Goal: Task Accomplishment & Management: Complete application form

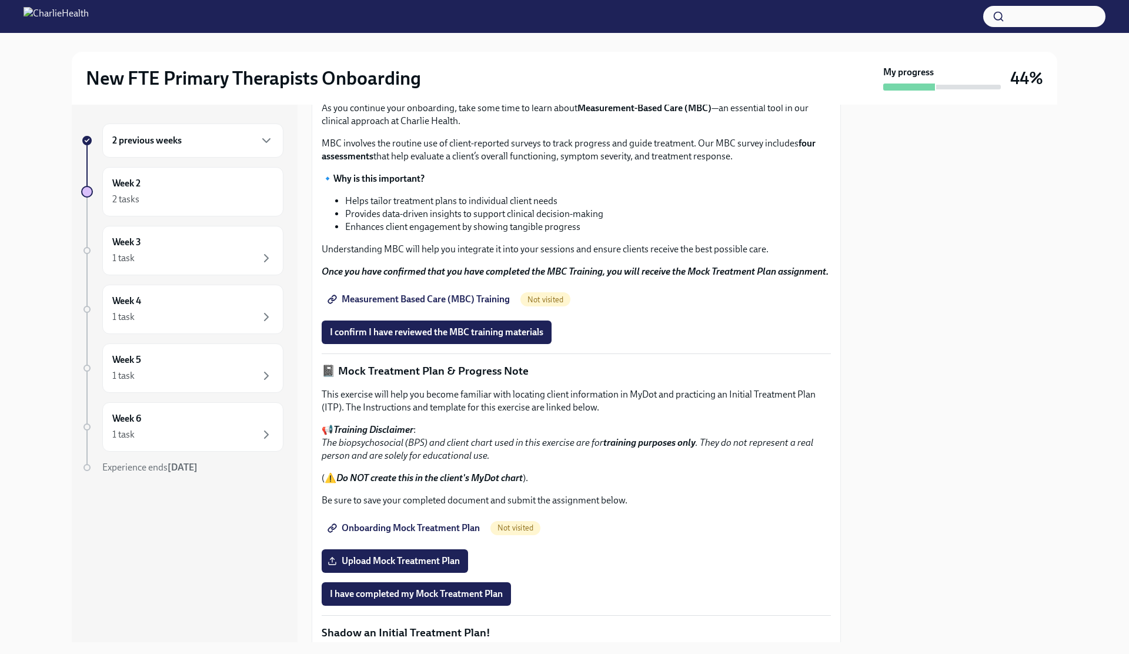
scroll to position [446, 0]
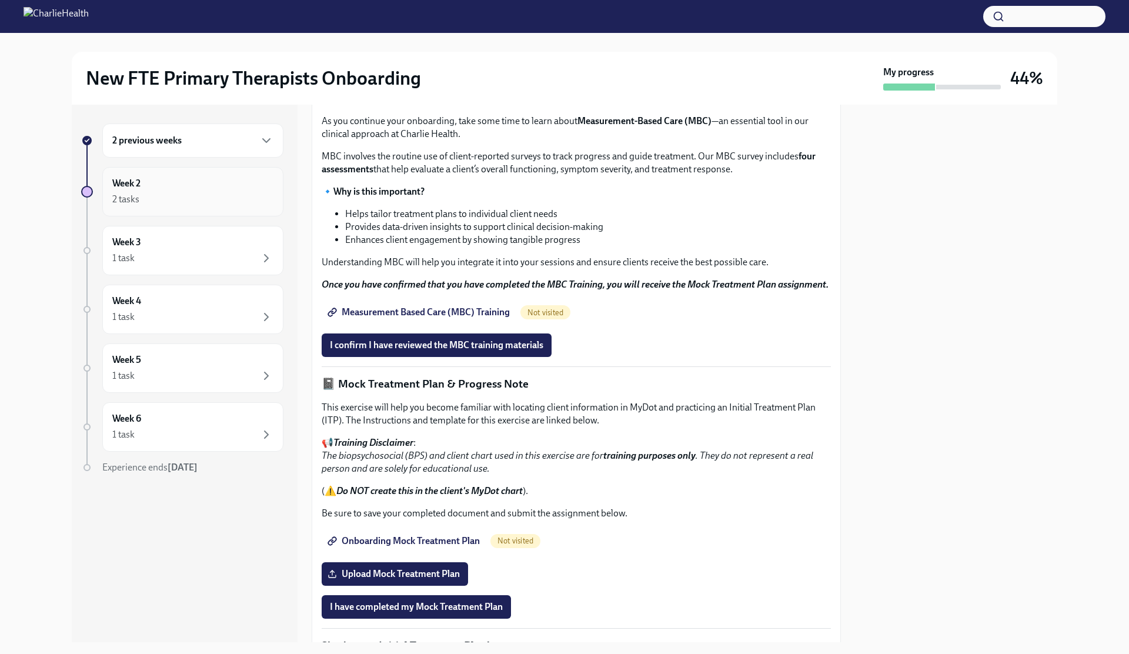
click at [199, 195] on div "2 tasks" at bounding box center [192, 199] width 161 height 14
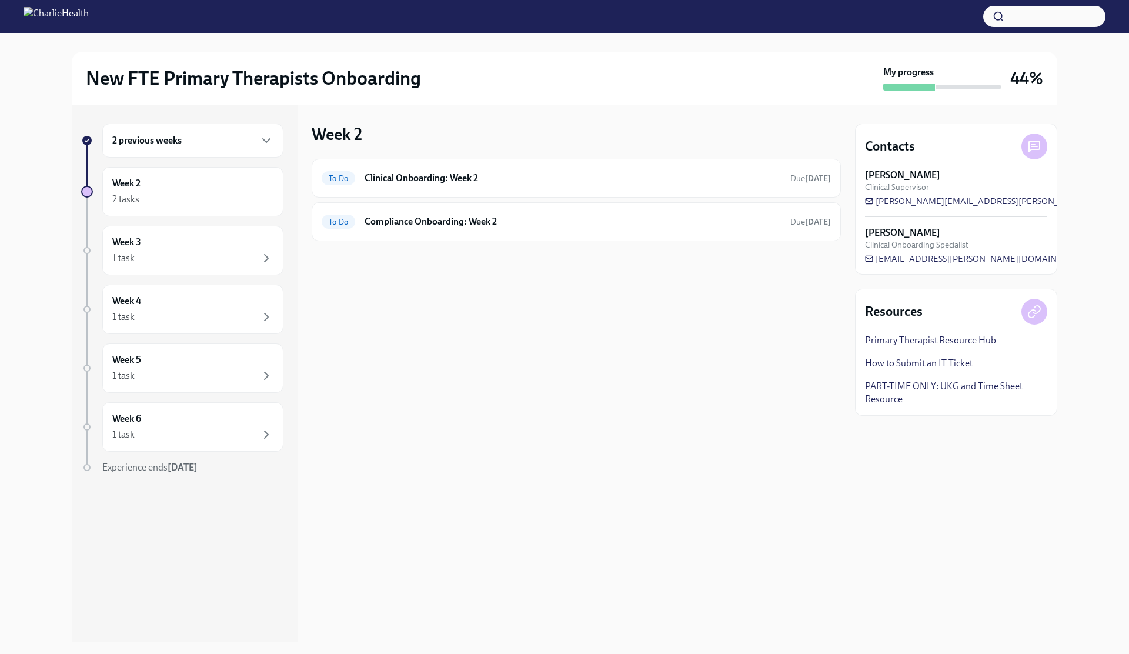
click at [199, 195] on div "2 tasks" at bounding box center [192, 199] width 161 height 14
click at [215, 145] on div "2 previous weeks" at bounding box center [192, 140] width 161 height 14
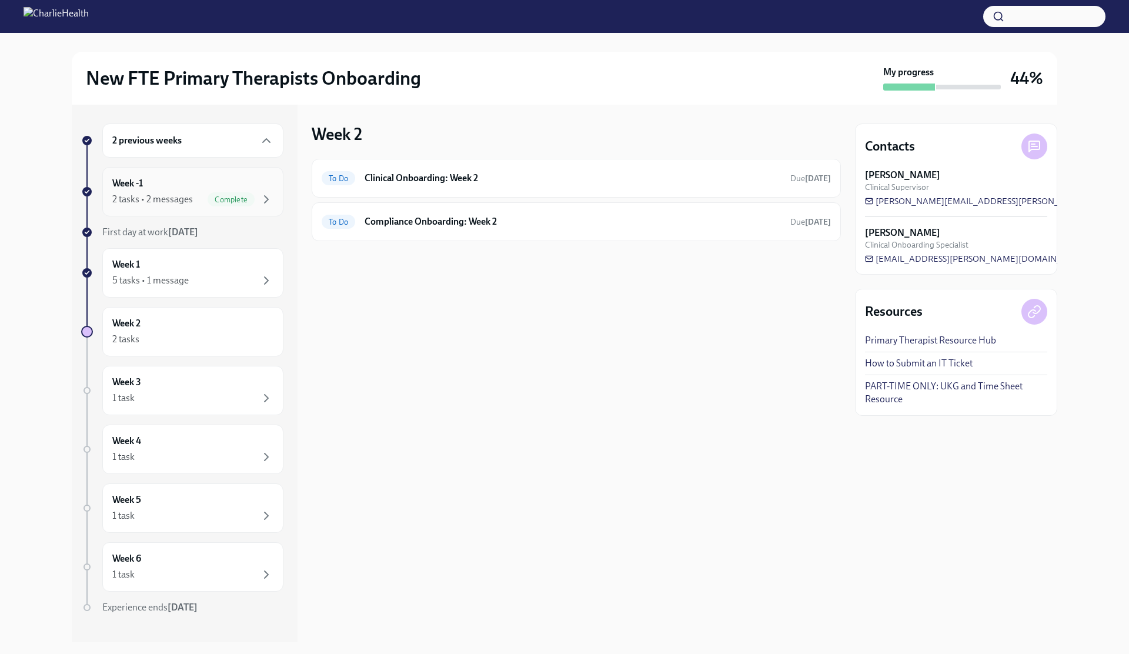
click at [203, 188] on div "Week -1 2 tasks • 2 messages Complete" at bounding box center [192, 191] width 161 height 29
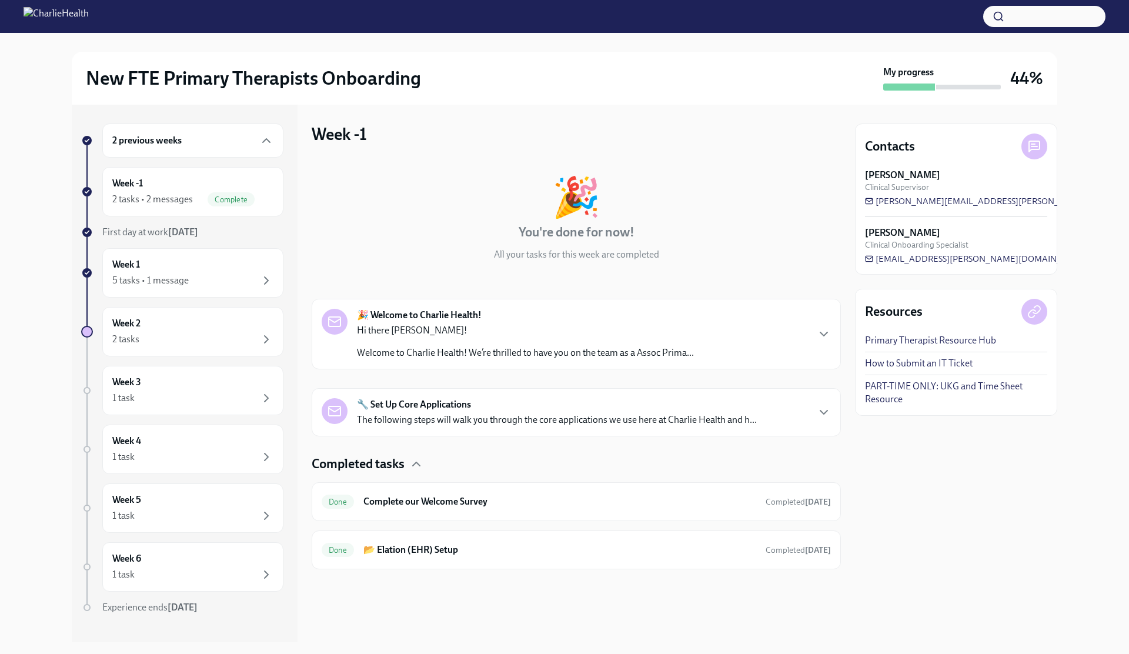
click at [435, 333] on p "Hi there [PERSON_NAME]!" at bounding box center [525, 330] width 337 height 13
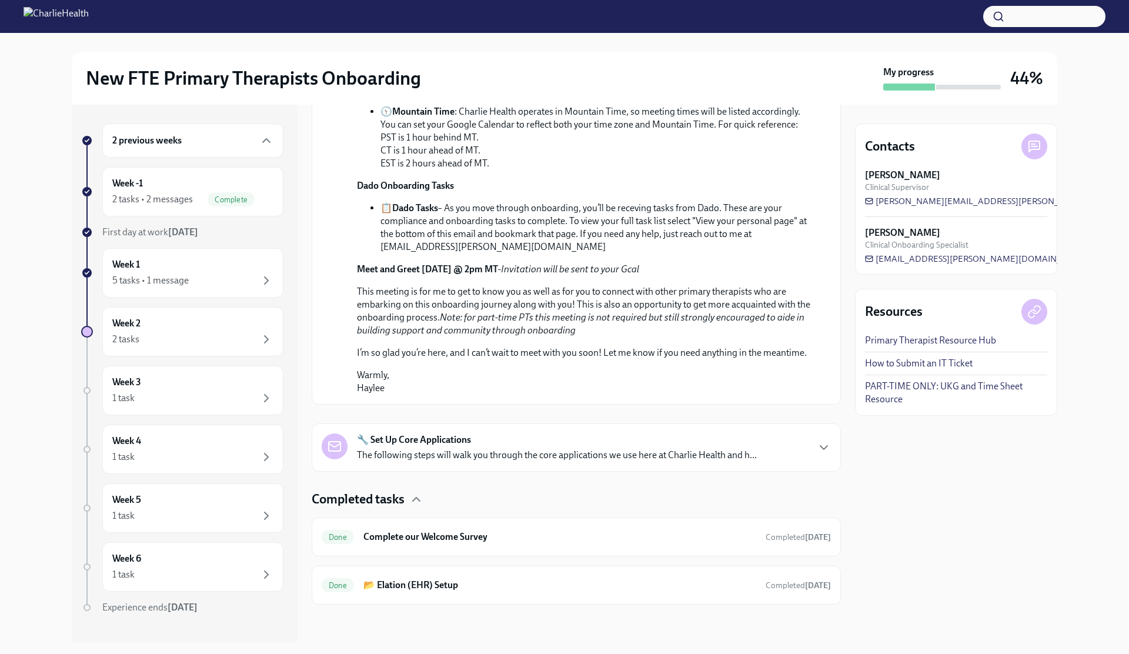
scroll to position [597, 0]
click at [208, 207] on div "Week -1 2 tasks • 2 messages Complete" at bounding box center [192, 191] width 181 height 49
click at [188, 259] on div "Week 1 5 tasks • 1 message" at bounding box center [192, 272] width 161 height 29
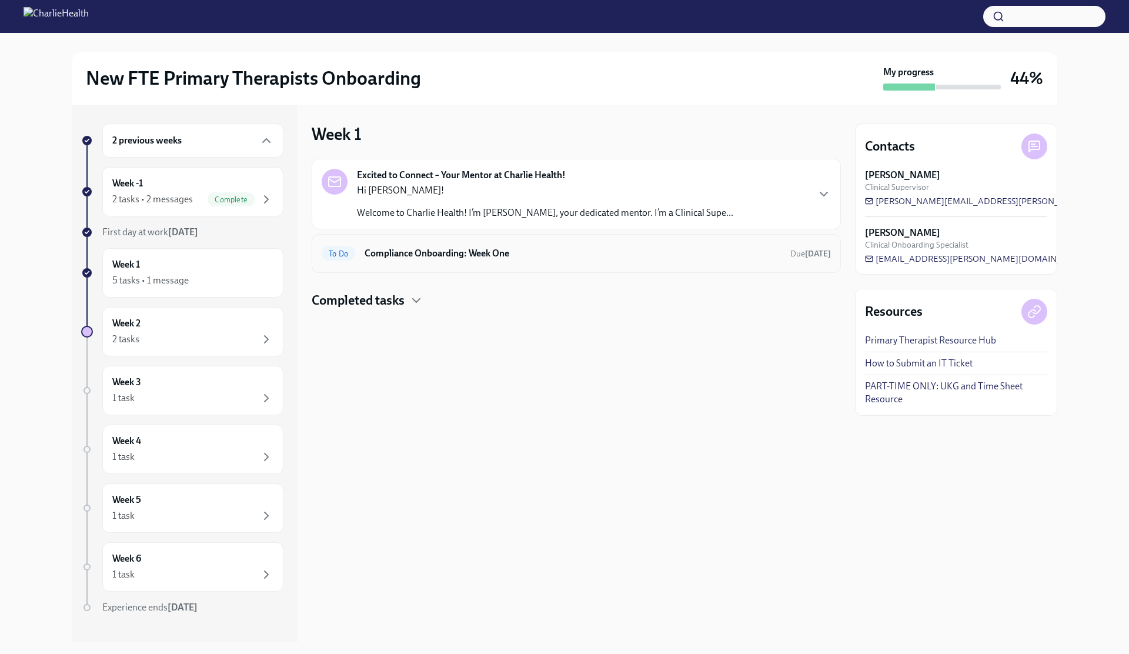
click at [455, 250] on h6 "Compliance Onboarding: Week One" at bounding box center [573, 253] width 416 height 13
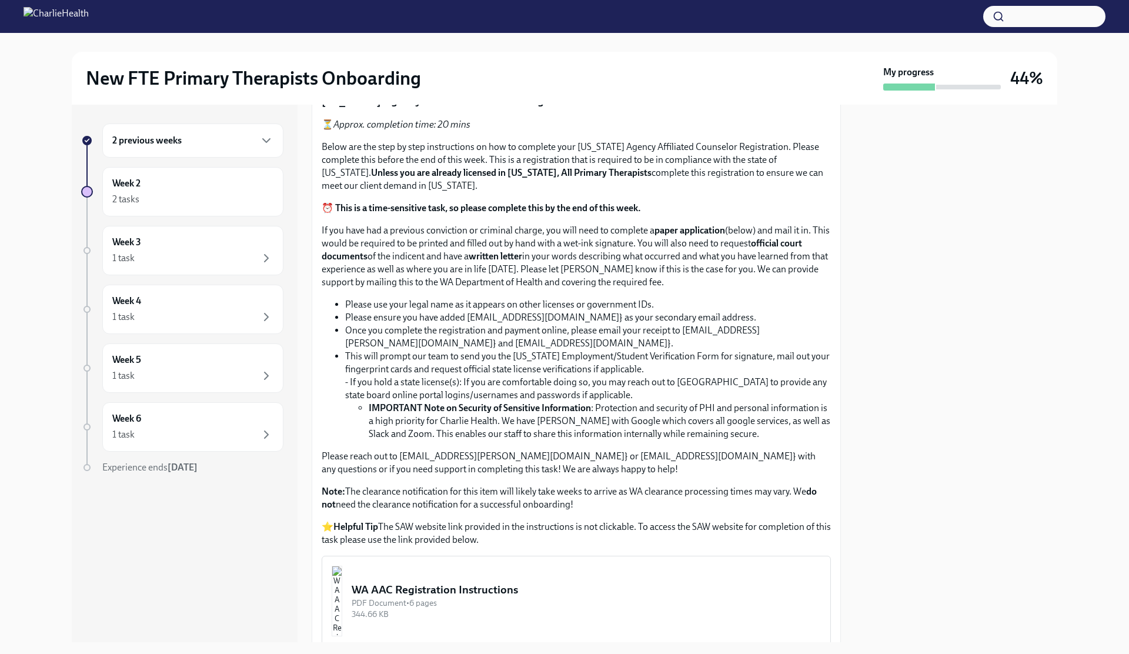
scroll to position [595, 0]
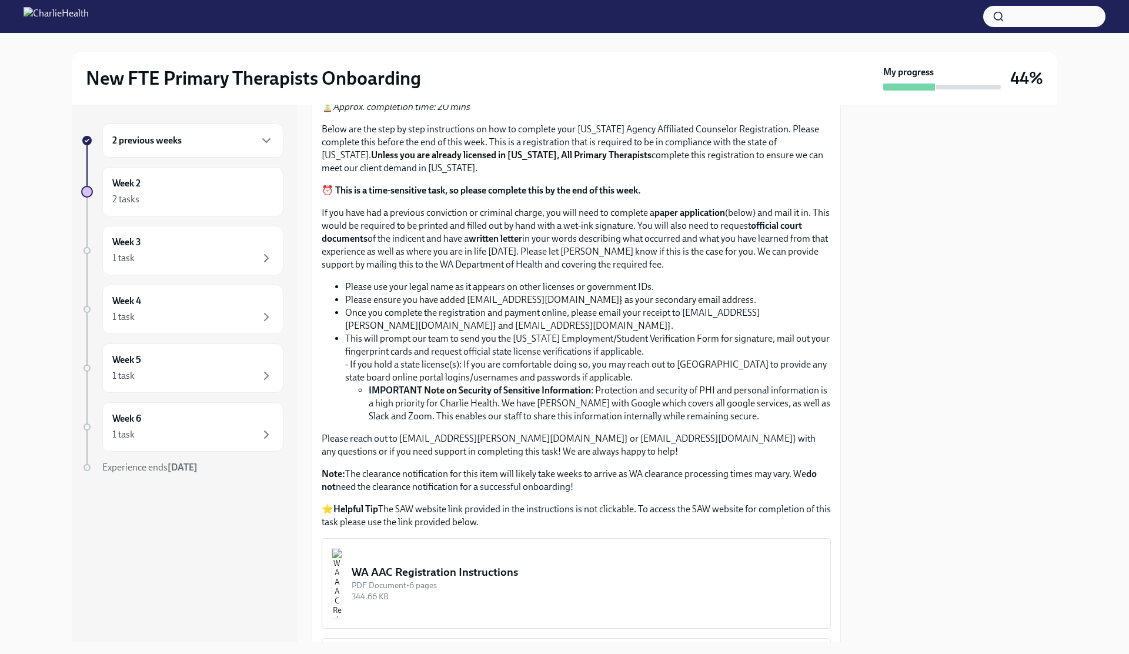
click at [396, 51] on span "Upload CPR/First Aid Training Certificate" at bounding box center [419, 45] width 179 height 12
click at [0, 0] on input "Upload CPR/First Aid Training Certificate" at bounding box center [0, 0] width 0 height 0
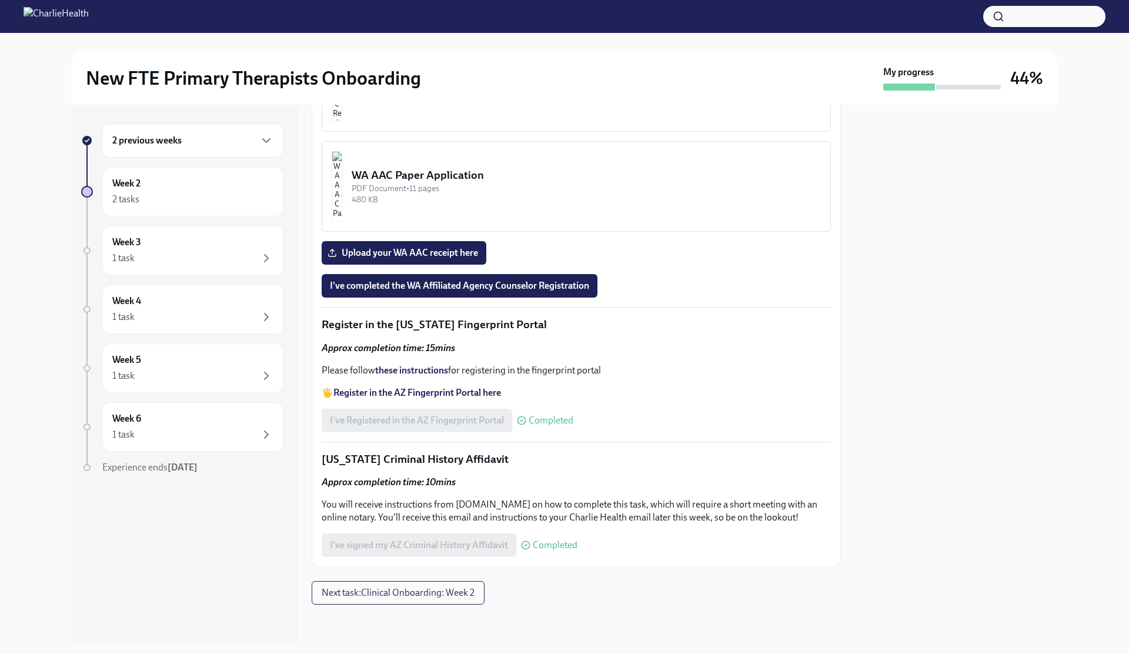
scroll to position [1331, 0]
click at [487, 94] on div "PDF Document • 6 pages" at bounding box center [586, 88] width 469 height 11
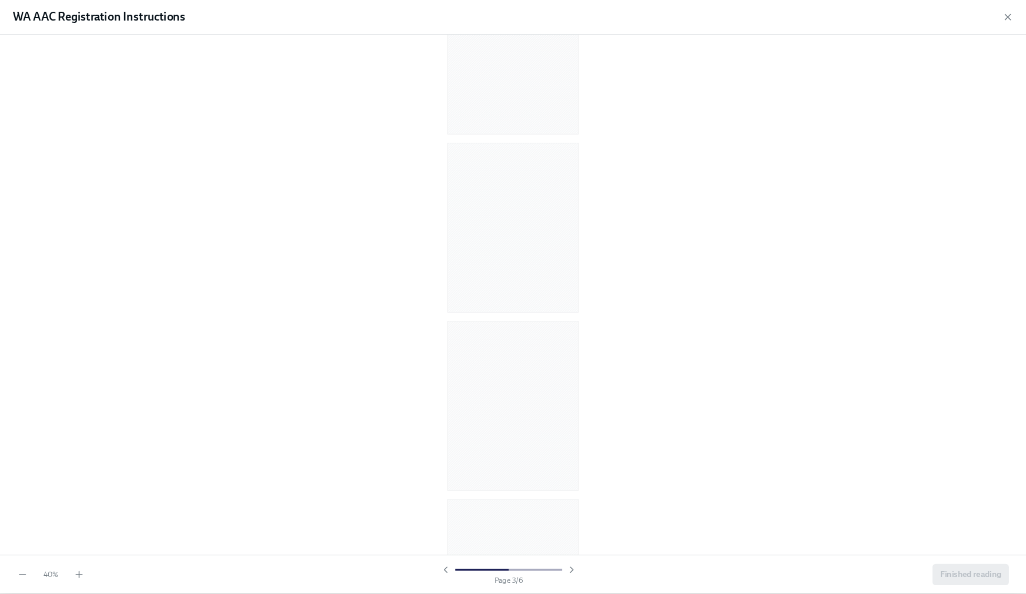
scroll to position [0, 0]
click at [641, 193] on div at bounding box center [564, 322] width 1091 height 549
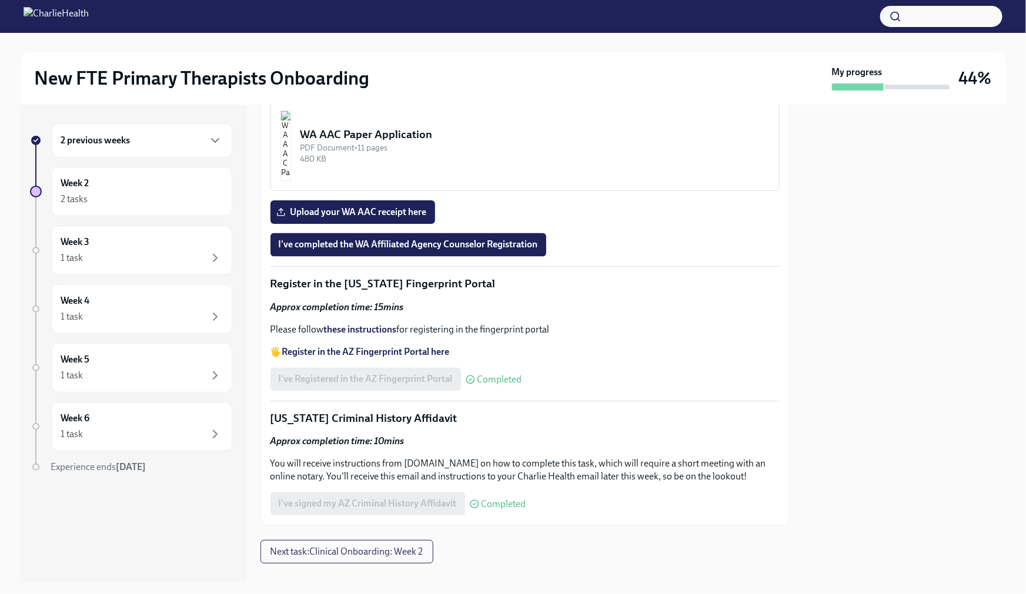
scroll to position [1197, 0]
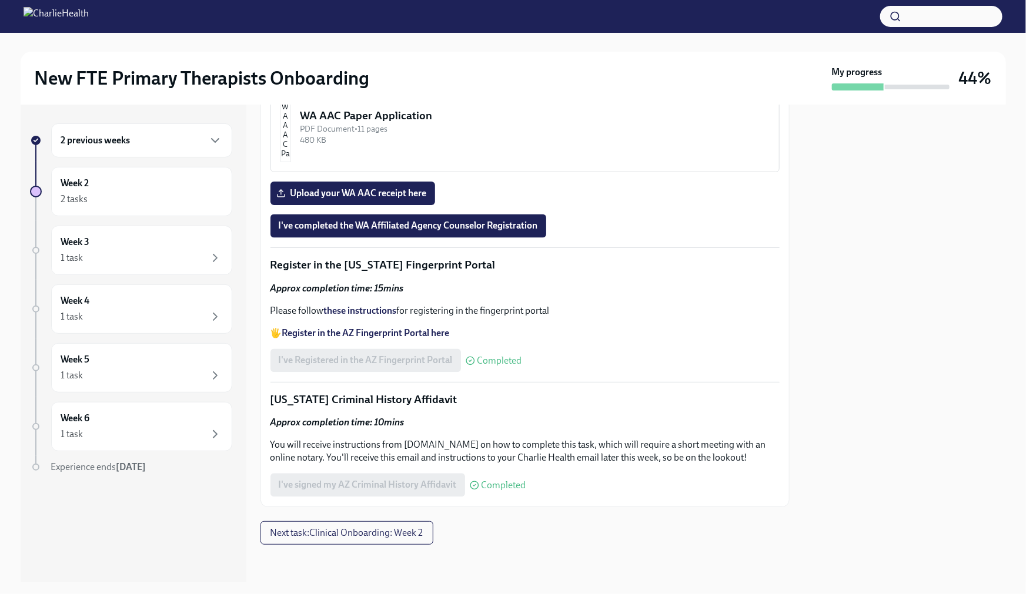
click at [418, 35] on div "PDF Document • 6 pages" at bounding box center [534, 29] width 469 height 11
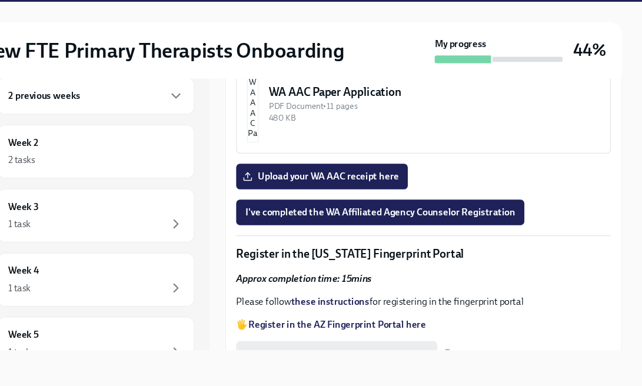
scroll to position [1274, 0]
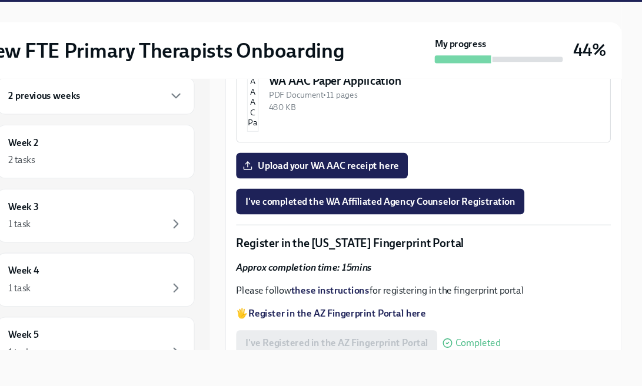
click at [422, 13] on div "WA AAC Registration Instructions" at bounding box center [451, 6] width 304 height 14
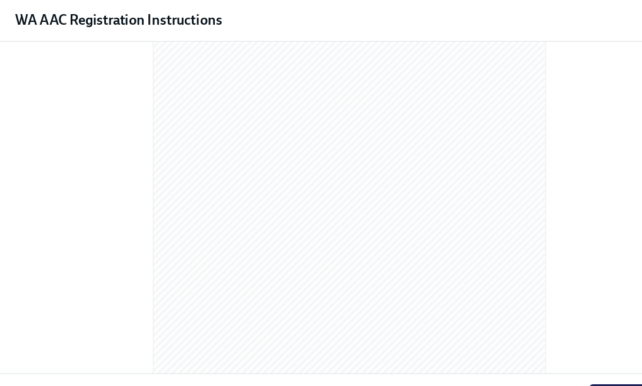
scroll to position [2497, 0]
